Goal: Transaction & Acquisition: Purchase product/service

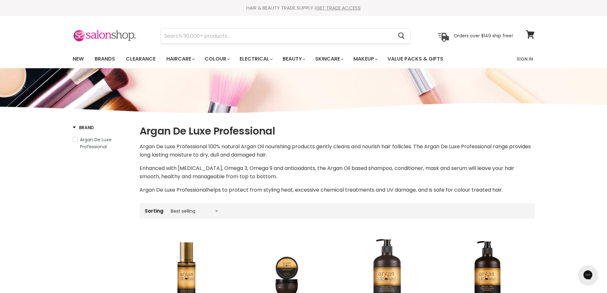
click at [389, 263] on img "Main content" at bounding box center [387, 274] width 56 height 81
